Goal: Find contact information: Find contact information

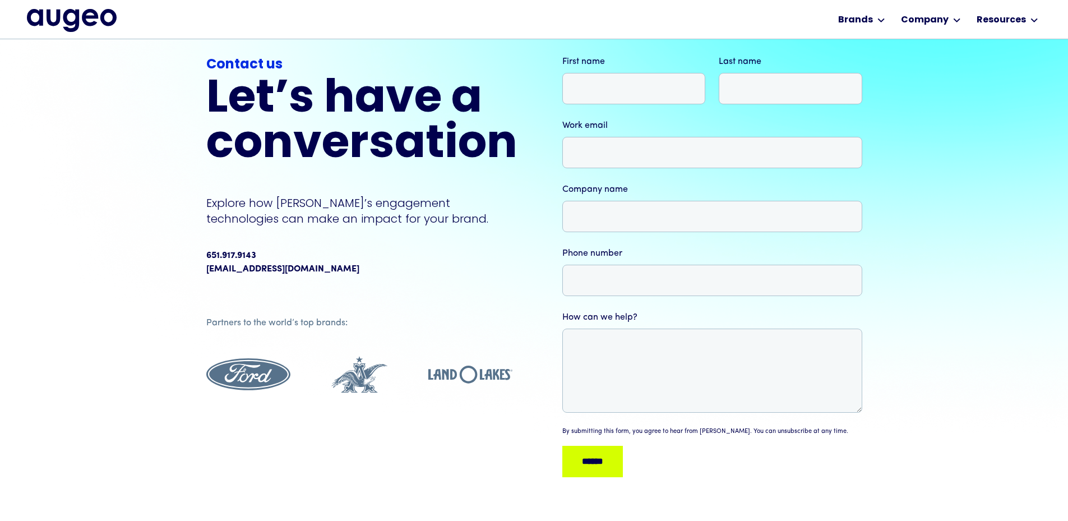
scroll to position [57, 0]
drag, startPoint x: 261, startPoint y: 258, endPoint x: 202, endPoint y: 252, distance: 59.2
click at [202, 252] on div "Contact us Let’s have a conversation Explore how [PERSON_NAME]’s engagement tec…" at bounding box center [534, 269] width 1068 height 573
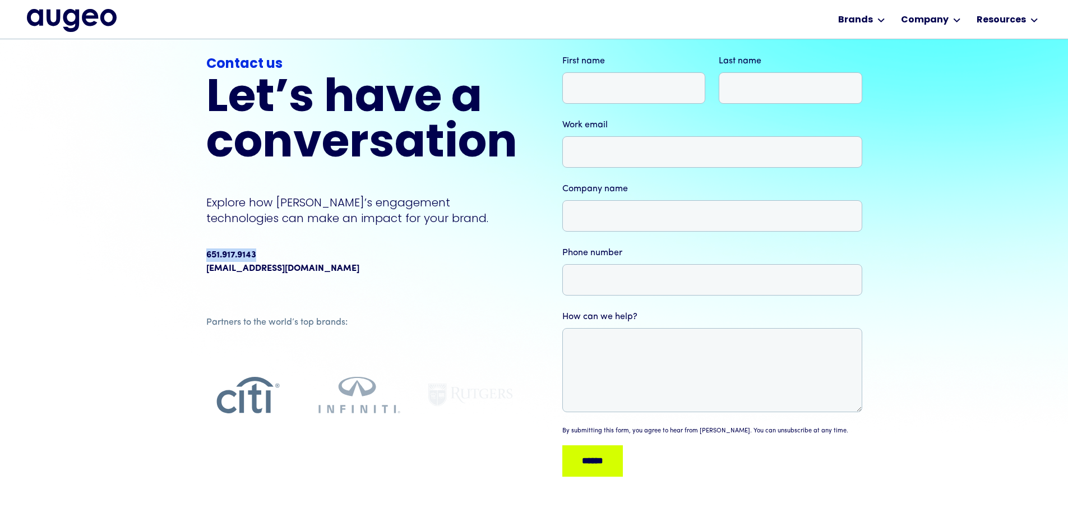
copy div "651.917.9143"
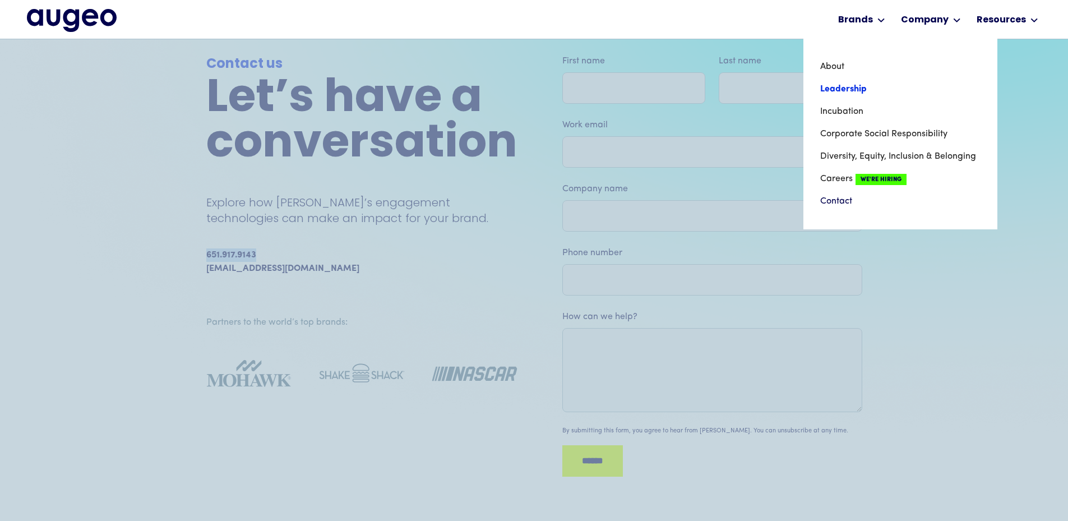
click at [863, 86] on link "Leadership" at bounding box center [900, 89] width 160 height 22
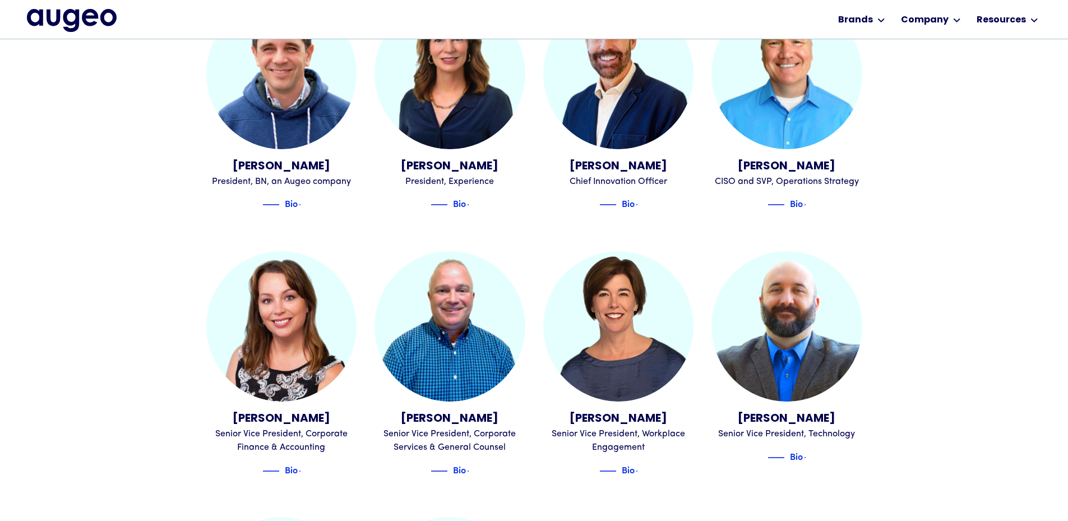
scroll to position [1017, 0]
